Goal: Task Accomplishment & Management: Complete application form

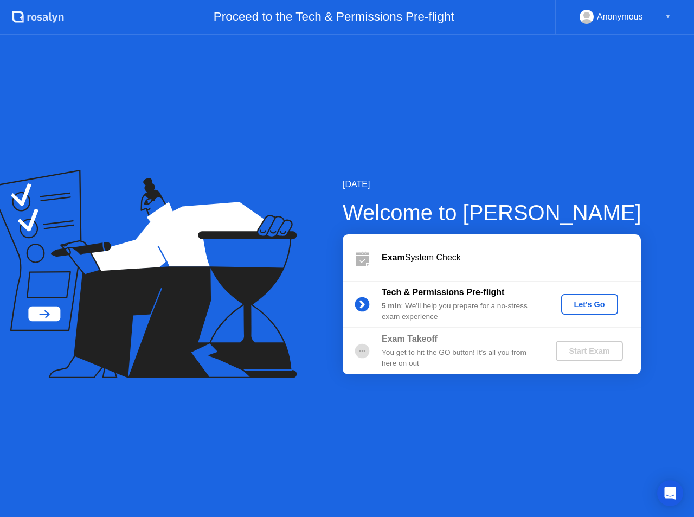
click at [587, 300] on div "Let's Go" at bounding box center [589, 304] width 48 height 9
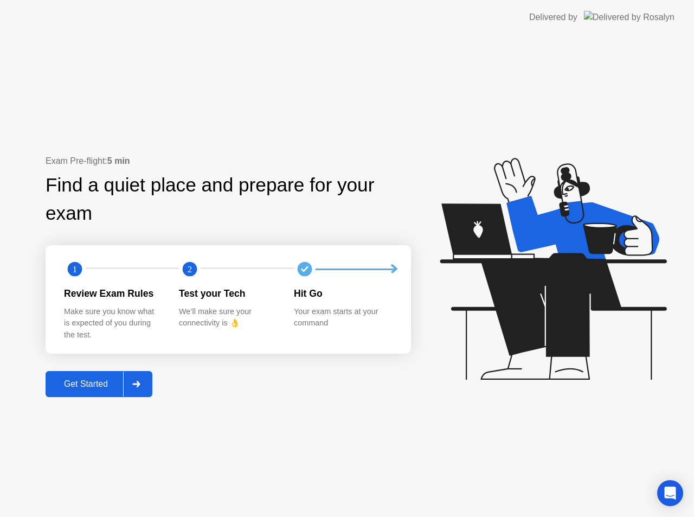
click at [69, 387] on div "Get Started" at bounding box center [86, 384] width 74 height 10
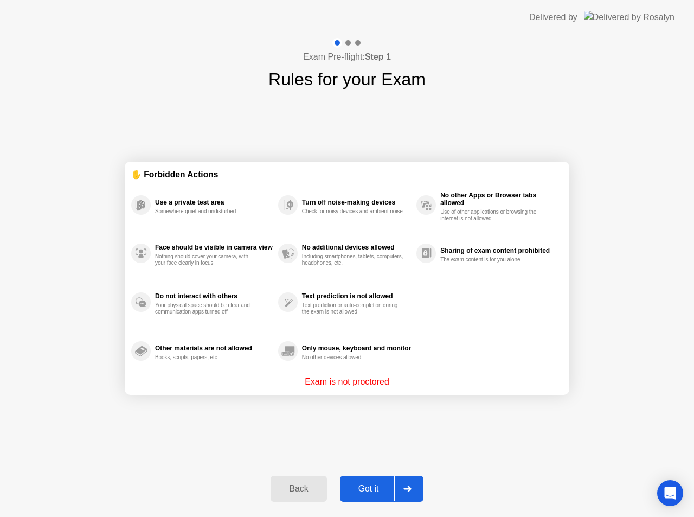
click at [367, 488] on div "Got it" at bounding box center [368, 488] width 51 height 10
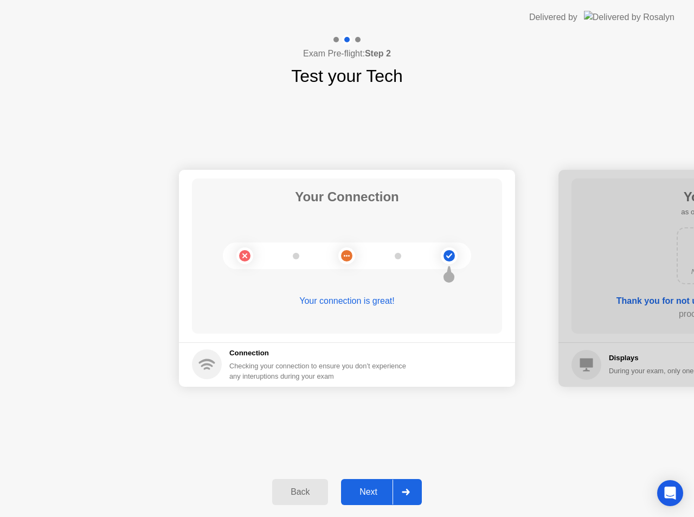
click at [372, 493] on div "Next" at bounding box center [368, 492] width 48 height 10
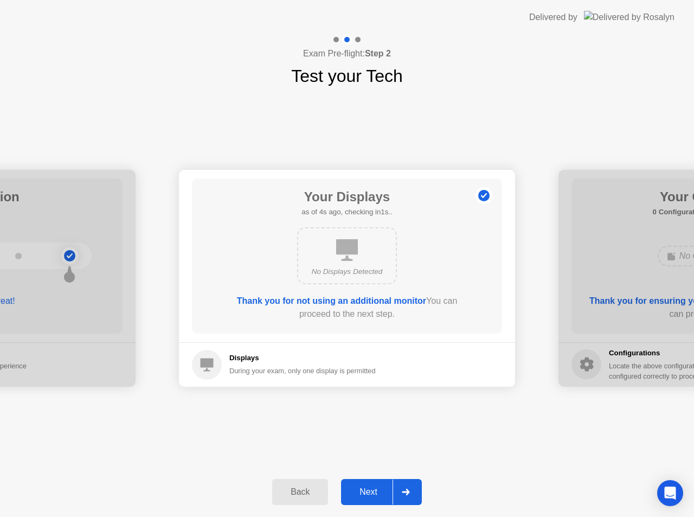
click at [372, 496] on div "Next" at bounding box center [368, 492] width 48 height 10
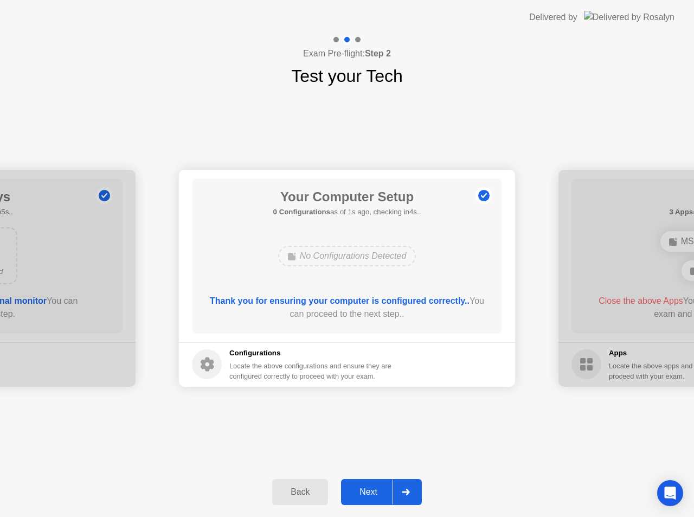
click at [365, 489] on div "Next" at bounding box center [368, 492] width 48 height 10
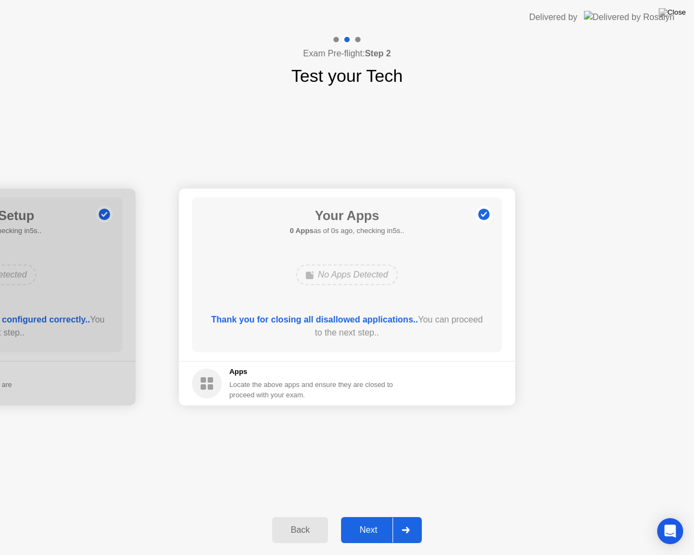
click at [372, 516] on div "Next" at bounding box center [368, 530] width 48 height 10
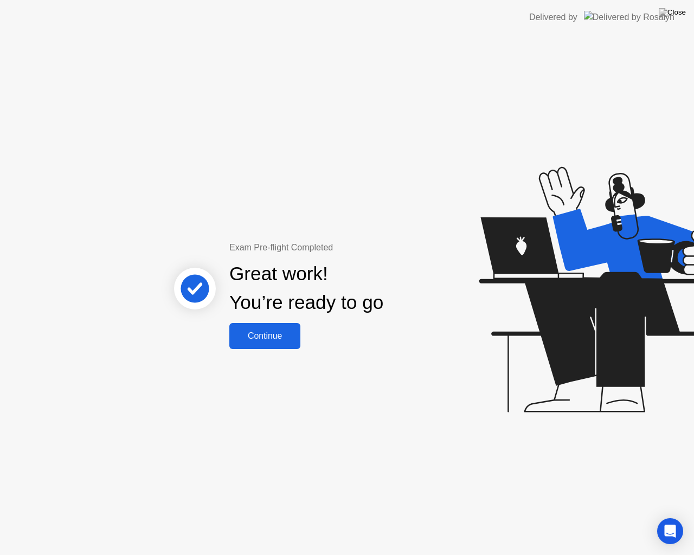
click at [282, 337] on div "Continue" at bounding box center [265, 336] width 64 height 10
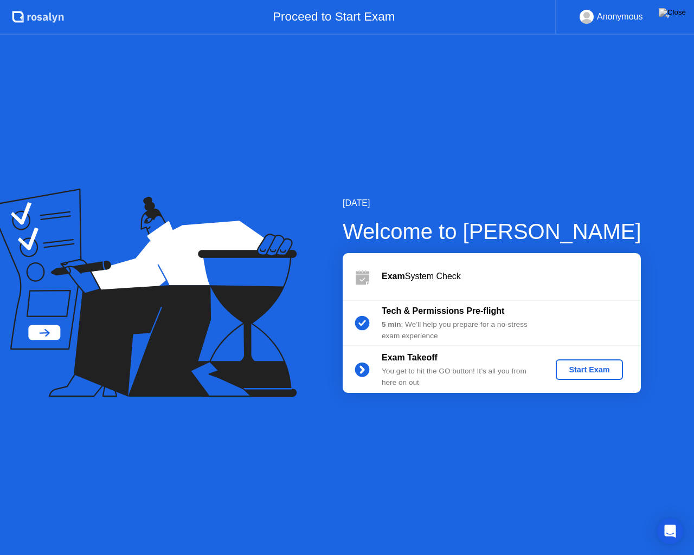
click at [556, 439] on div "[DATE] Welcome to [PERSON_NAME] Exam System Check Tech & Permissions Pre-flight…" at bounding box center [347, 295] width 694 height 520
click at [628, 467] on div "[DATE] Welcome to [PERSON_NAME] Exam System Check Tech & Permissions Pre-flight…" at bounding box center [347, 295] width 694 height 520
click at [537, 424] on div "[DATE] Welcome to [PERSON_NAME] Exam System Check Tech & Permissions Pre-flight…" at bounding box center [347, 295] width 694 height 520
click at [692, 73] on div "[DATE] Welcome to [PERSON_NAME] Exam System Check Tech & Permissions Pre-flight…" at bounding box center [347, 295] width 694 height 520
click at [608, 140] on div "[DATE] Welcome to [PERSON_NAME] Exam System Check Tech & Permissions Pre-flight…" at bounding box center [347, 295] width 694 height 520
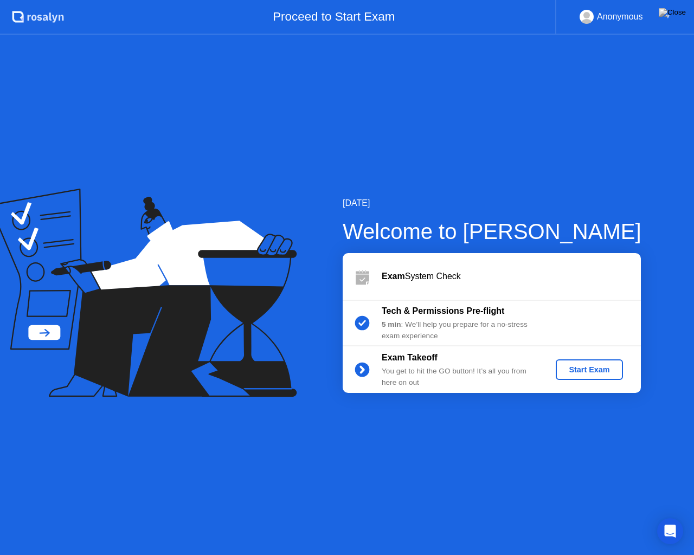
click at [508, 516] on div "[DATE] Welcome to [PERSON_NAME] Exam System Check Tech & Permissions Pre-flight…" at bounding box center [347, 295] width 694 height 520
click at [679, 17] on img at bounding box center [672, 12] width 27 height 9
click at [491, 333] on div "5 min : We’ll help you prepare for a no-stress exam experience" at bounding box center [460, 330] width 156 height 22
click at [541, 438] on div "[DATE] Welcome to [PERSON_NAME] Exam System Check Tech & Permissions Pre-flight…" at bounding box center [347, 295] width 694 height 520
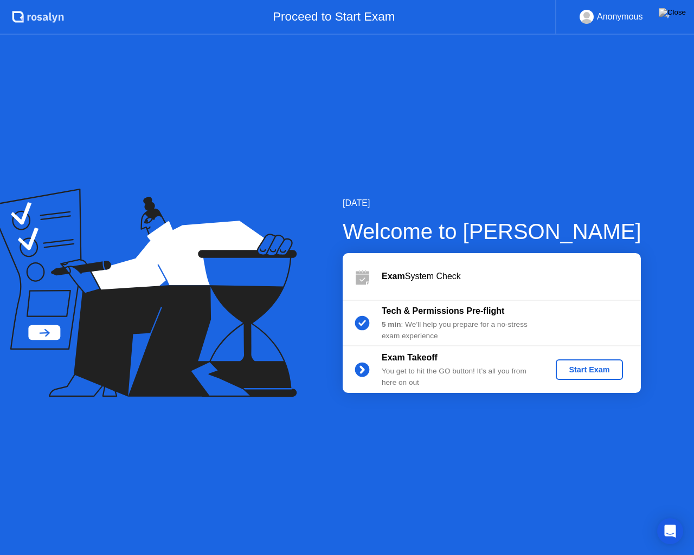
click at [567, 376] on button "Start Exam" at bounding box center [589, 369] width 67 height 21
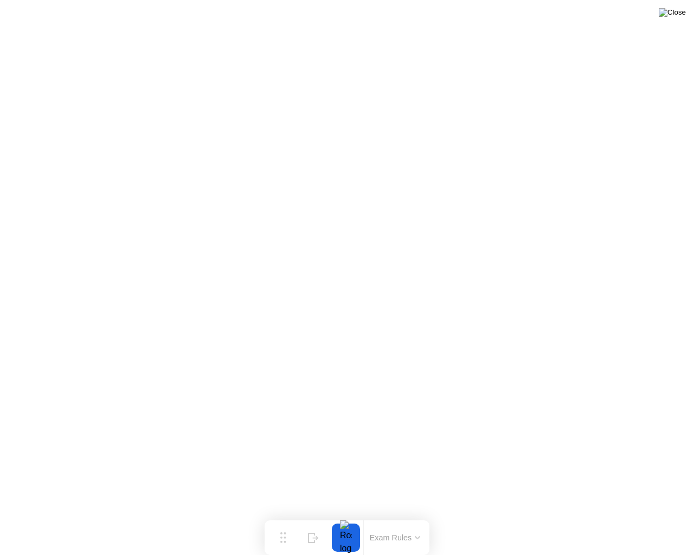
click at [682, 15] on img at bounding box center [672, 12] width 27 height 9
